Goal: Understand process/instructions

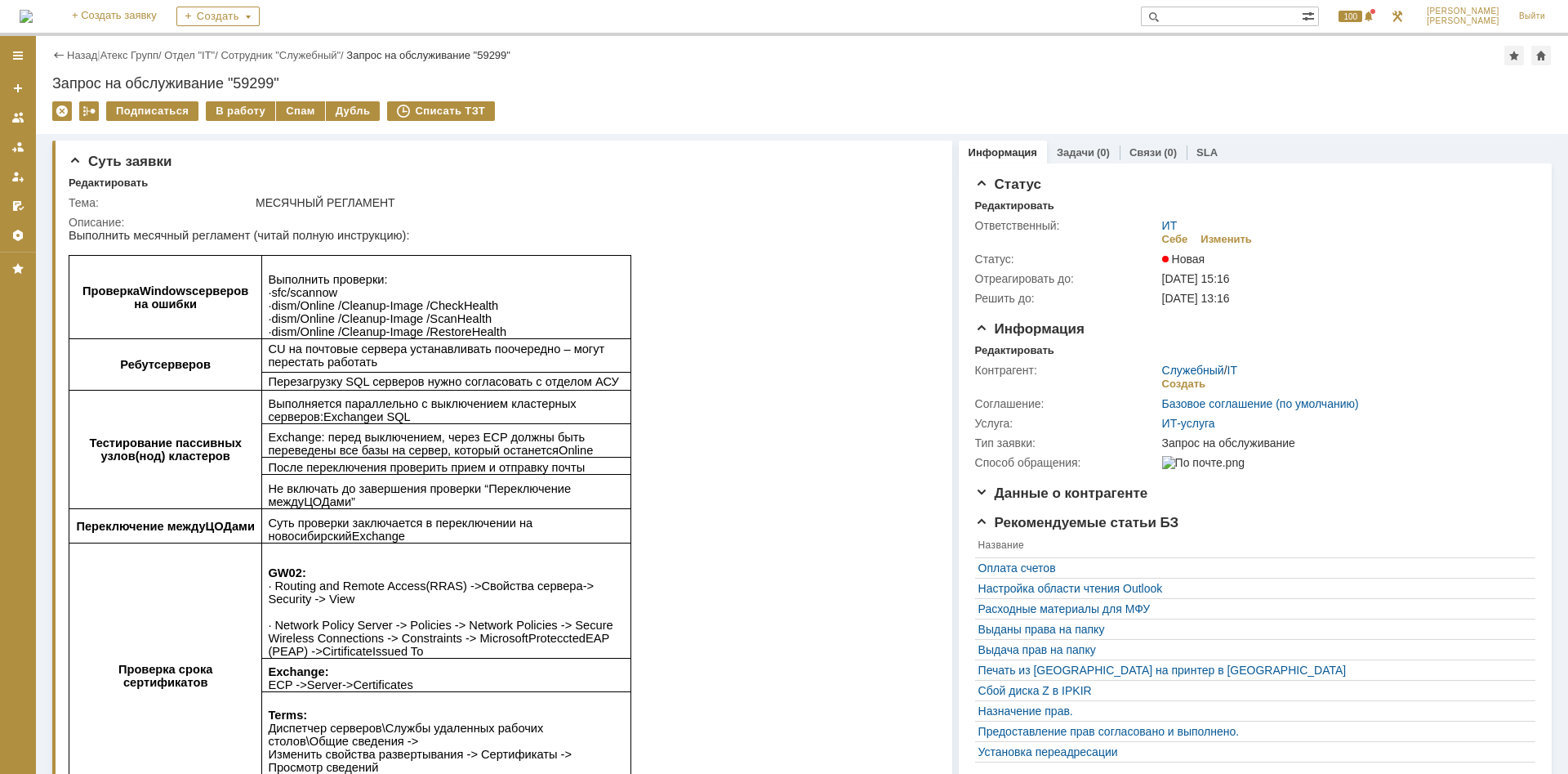
click at [430, 325] on span "ScanHealth" at bounding box center [461, 318] width 62 height 13
drag, startPoint x: 492, startPoint y: 335, endPoint x: 274, endPoint y: 338, distance: 218.0
click at [274, 338] on p "Выполнить проверки : ∙ sfc / scannow ∙ dism /Online /Cleanup-Image / CheckHealt…" at bounding box center [446, 305] width 357 height 65
copy span "dism /Online /Cleanup-Image / RestoreHealth"
drag, startPoint x: 480, startPoint y: 307, endPoint x: 272, endPoint y: 302, distance: 208.1
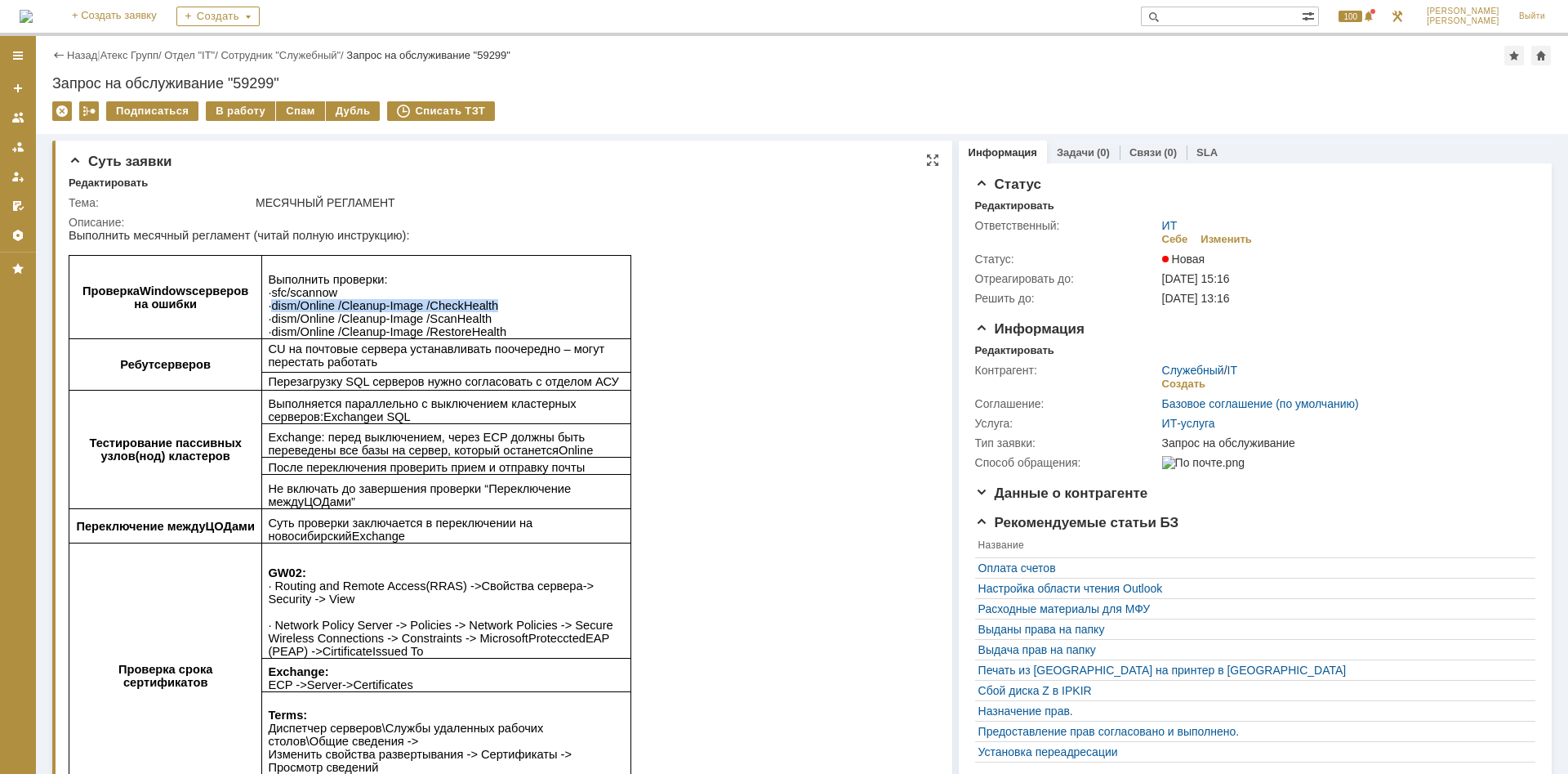
click at [272, 302] on p "Выполнить проверки : ∙ sfc / scannow ∙ dism /Online /Cleanup-Image / CheckHealt…" at bounding box center [446, 305] width 357 height 65
copy span "dism /Online /Cleanup-Image / CheckHealth"
drag, startPoint x: 488, startPoint y: 317, endPoint x: 270, endPoint y: 320, distance: 218.0
click at [270, 320] on p "Выполнить проверки : ∙ sfc / scannow ∙ dism /Online /Cleanup-Image / CheckHealt…" at bounding box center [446, 305] width 357 height 65
copy span "∙ dism /Online /Cleanup-Image / ScanHealth"
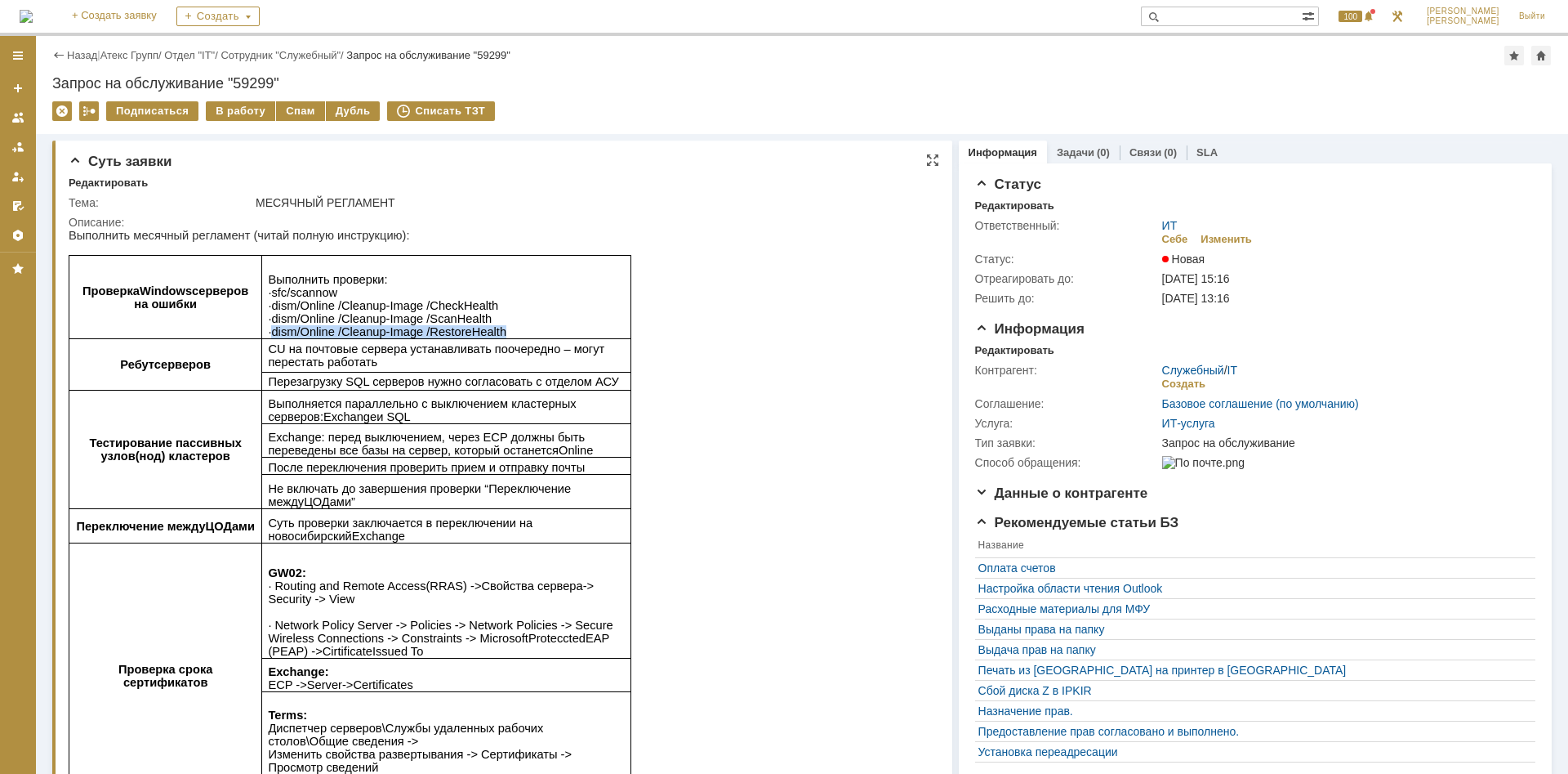
drag, startPoint x: 501, startPoint y: 334, endPoint x: 273, endPoint y: 335, distance: 228.0
click at [273, 335] on p "Выполнить проверки : ∙ sfc / scannow ∙ dism /Online /Cleanup-Image / CheckHealt…" at bounding box center [446, 305] width 357 height 65
copy span "dism /Online /Cleanup-Image / RestoreHealth"
click at [485, 321] on p "Выполнить проверки : ∙ sfc / scannow ∙ dism /Online /Cleanup-Image / CheckHealt…" at bounding box center [446, 305] width 357 height 65
drag, startPoint x: 478, startPoint y: 320, endPoint x: 271, endPoint y: 325, distance: 207.1
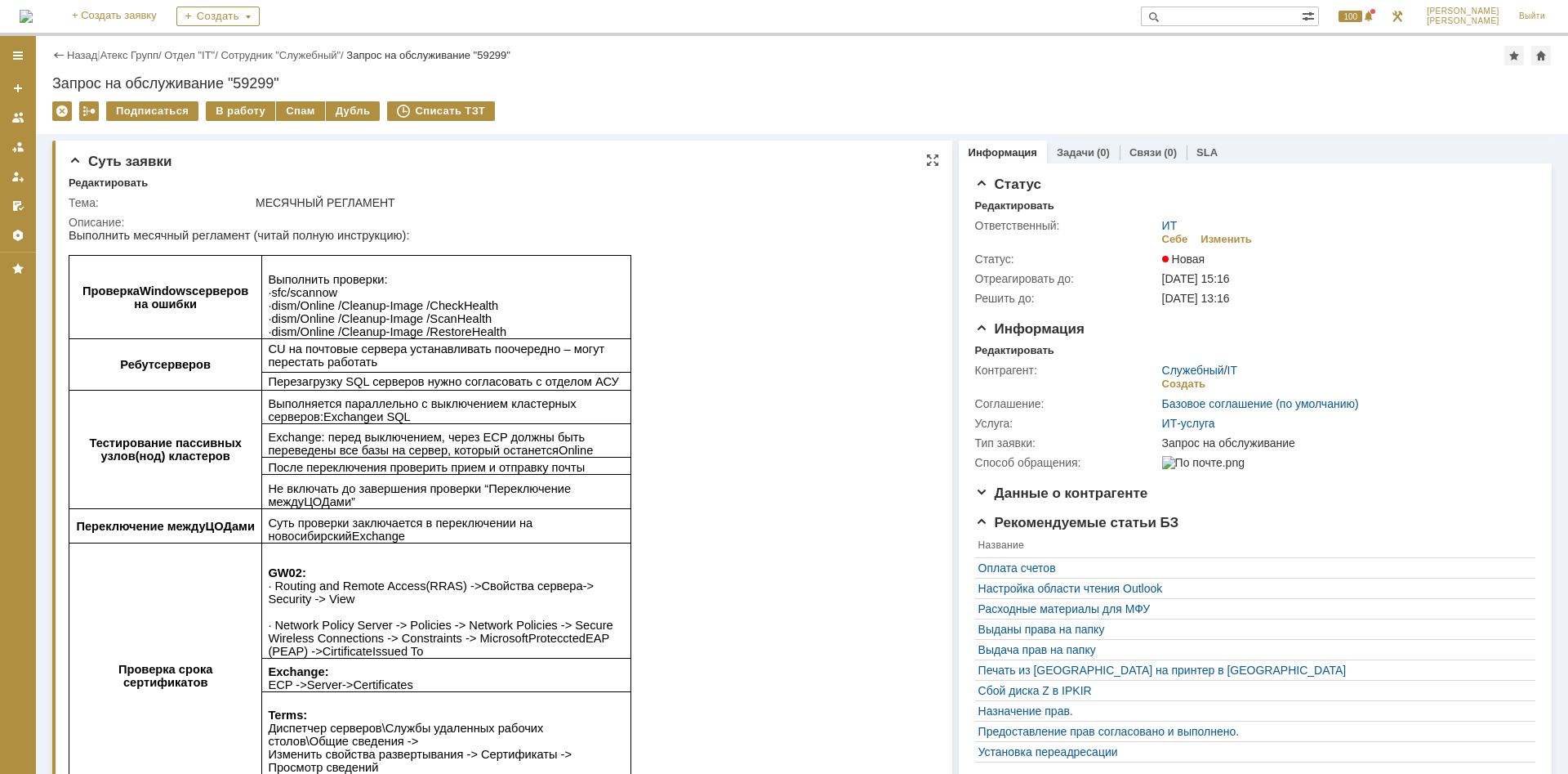
click at [271, 325] on p "Выполнить проверки : ∙ sfc / scannow ∙ dism /Online /Cleanup-Image / CheckHealt…" at bounding box center [446, 305] width 357 height 65
copy span "∙ dism /Online /Cleanup-Image / ScanHealth"
